Goal: Task Accomplishment & Management: Complete application form

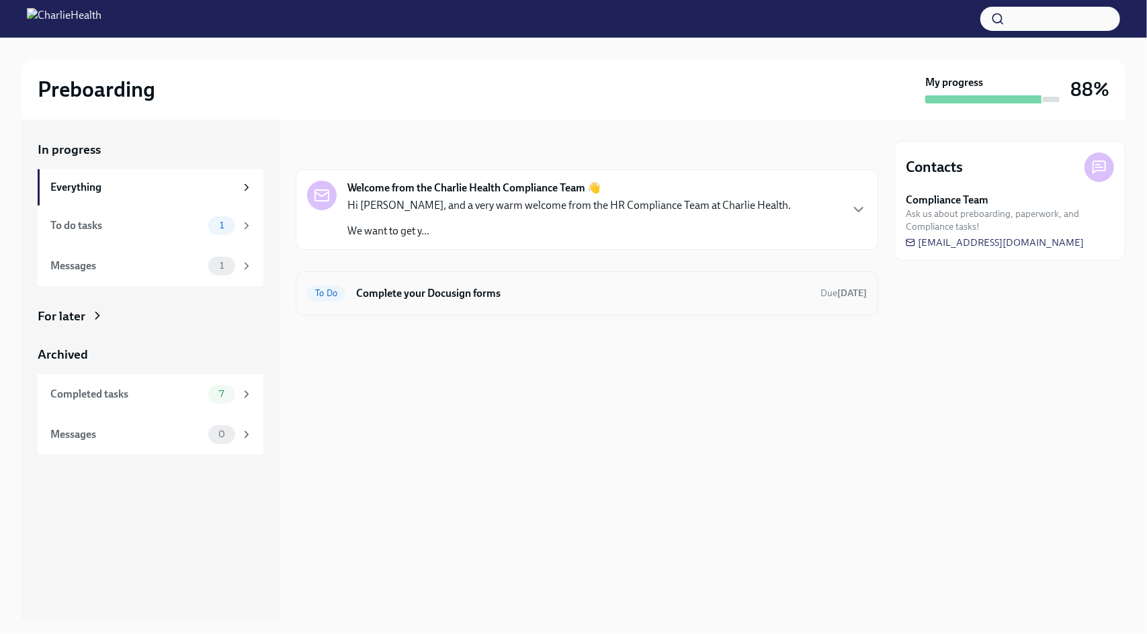
click at [324, 291] on span "To Do" at bounding box center [326, 293] width 38 height 10
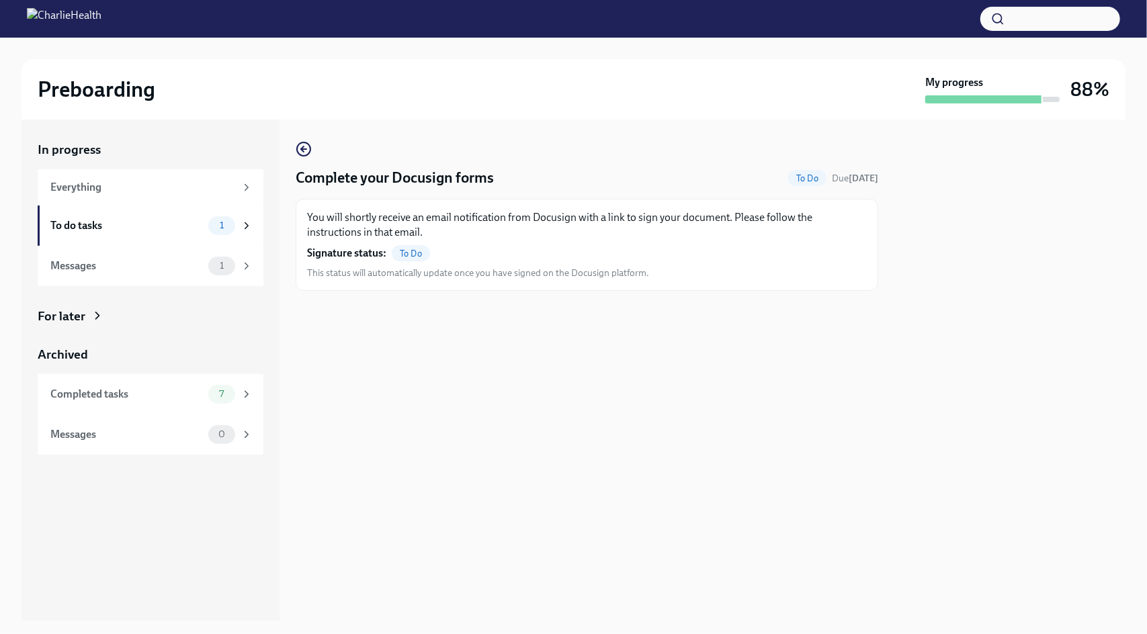
click at [406, 254] on span "To Do" at bounding box center [411, 254] width 38 height 10
click at [220, 222] on span "1" at bounding box center [222, 225] width 20 height 10
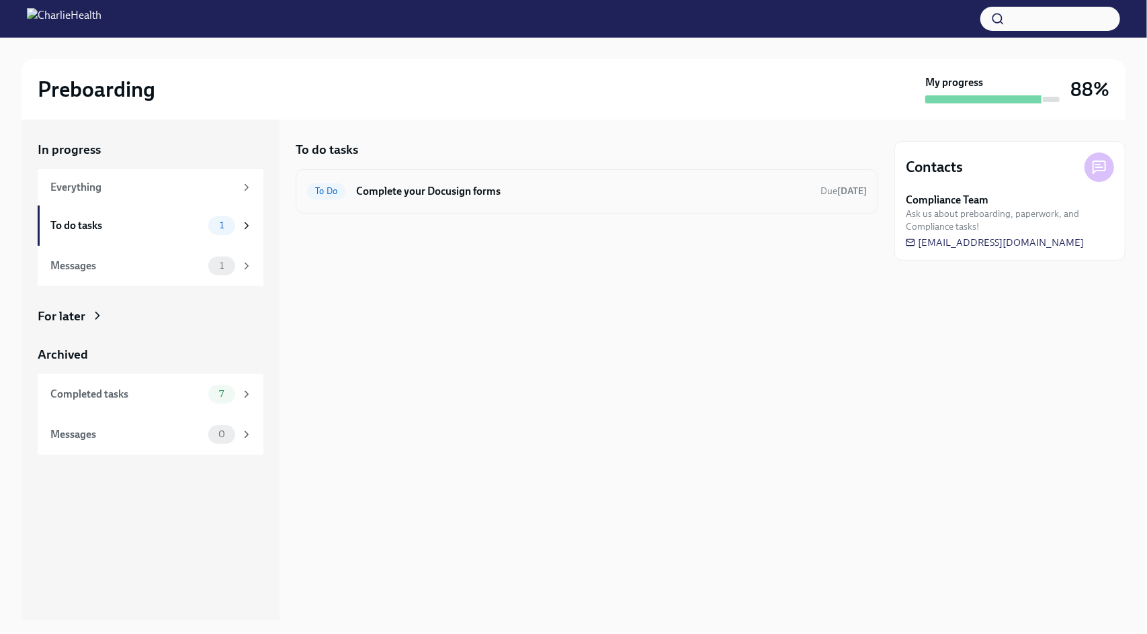
click at [570, 191] on h6 "Complete your Docusign forms" at bounding box center [582, 191] width 453 height 15
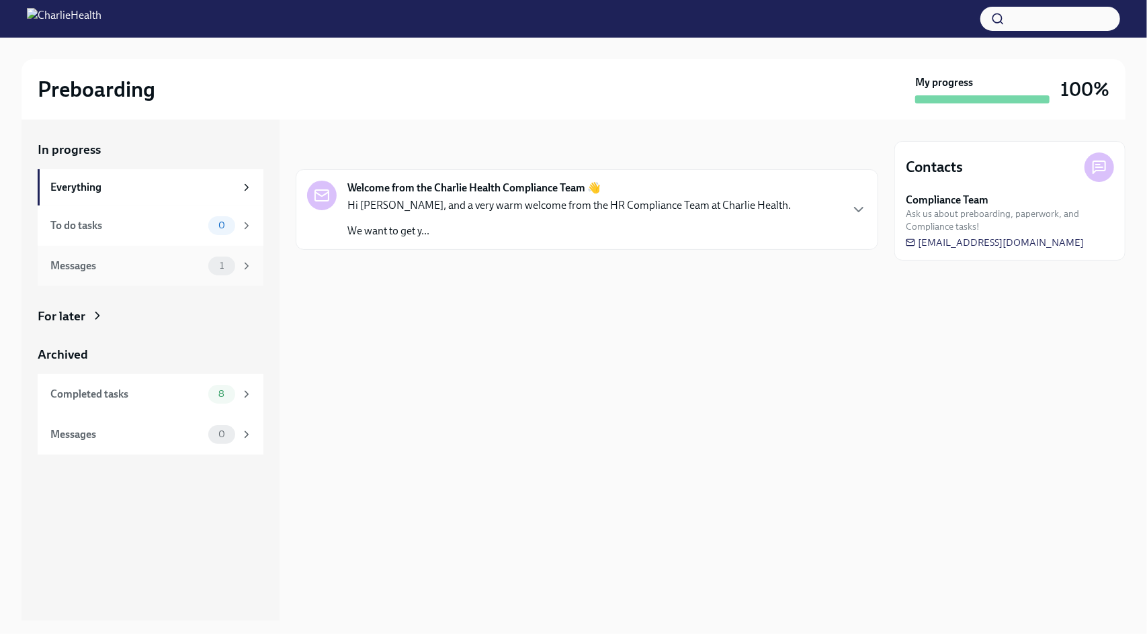
click at [202, 276] on div "Messages 1" at bounding box center [151, 266] width 226 height 40
click at [162, 269] on div "Messages" at bounding box center [126, 266] width 152 height 15
